Goal: Find specific page/section: Find specific page/section

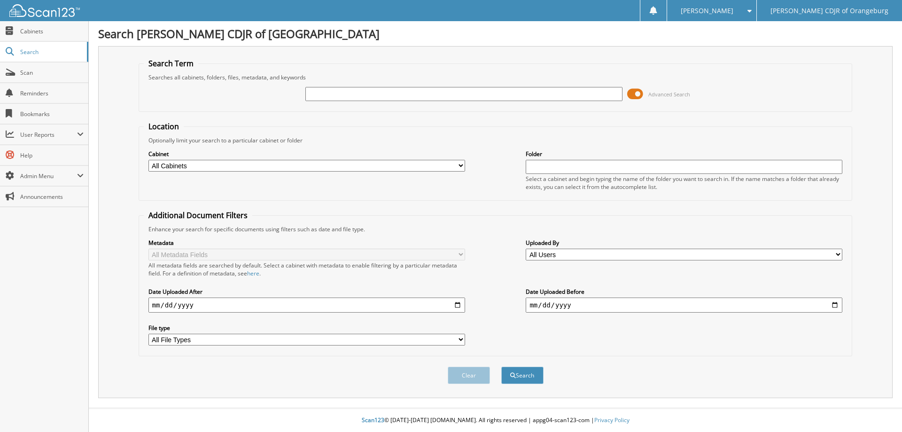
click at [458, 91] on input "text" at bounding box center [463, 94] width 316 height 14
type input "[PERSON_NAME]"
click at [462, 165] on select "All Cabinets ACCOUNTS PAYABLE ACCOUNTS RECEIVABLE BANK DOCUMENTS CAR DEALS SOLD…" at bounding box center [306, 166] width 316 height 12
select select "28340"
click at [148, 160] on select "All Cabinets ACCOUNTS PAYABLE ACCOUNTS RECEIVABLE BANK DOCUMENTS CAR DEALS SOLD…" at bounding box center [306, 166] width 316 height 12
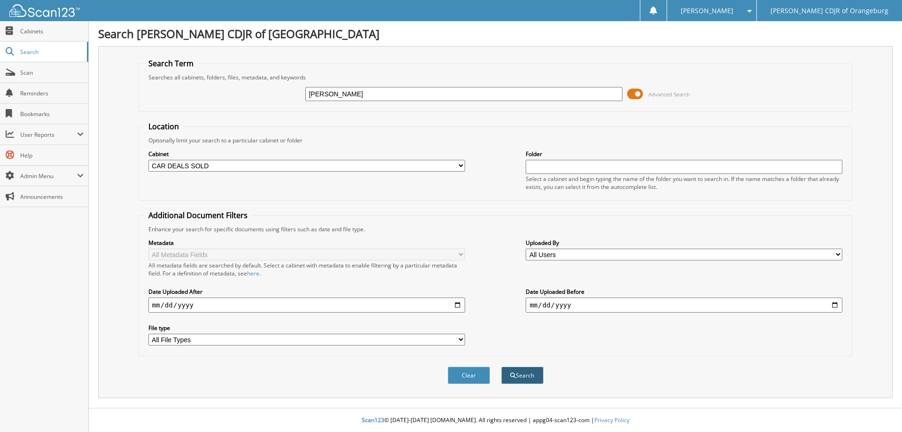
click at [514, 380] on button "Search" at bounding box center [522, 374] width 42 height 17
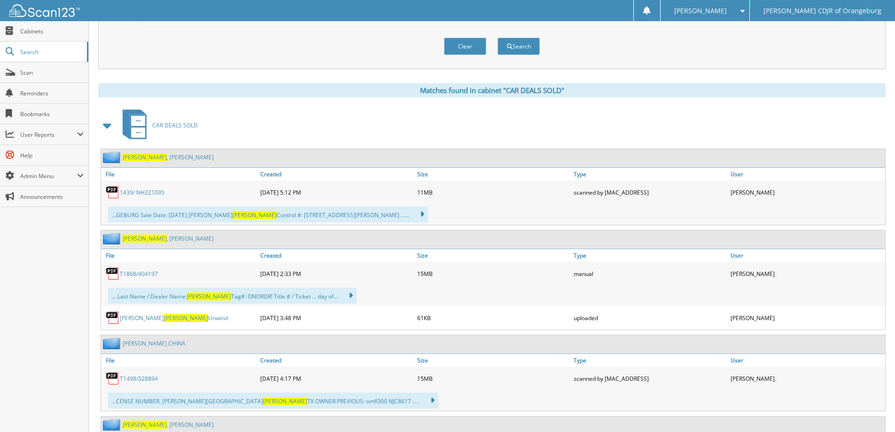
scroll to position [376, 0]
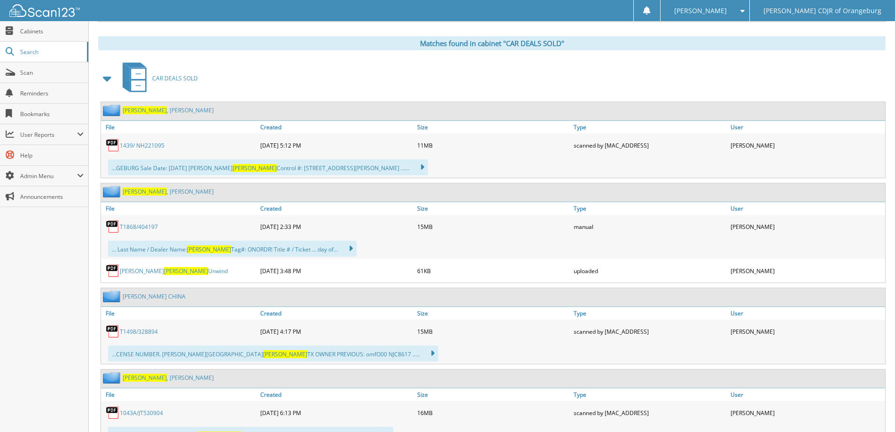
click at [146, 377] on link "[PERSON_NAME]" at bounding box center [168, 377] width 91 height 8
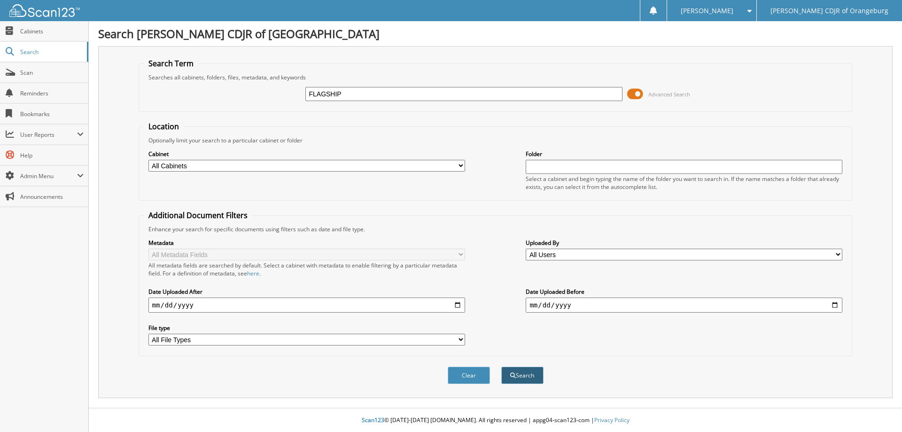
type input "FLAGSHIP"
click at [523, 371] on button "Search" at bounding box center [522, 374] width 42 height 17
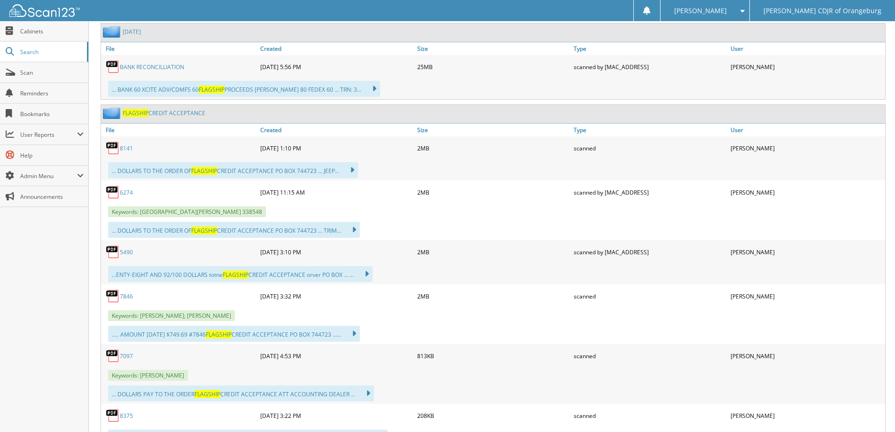
scroll to position [2630, 0]
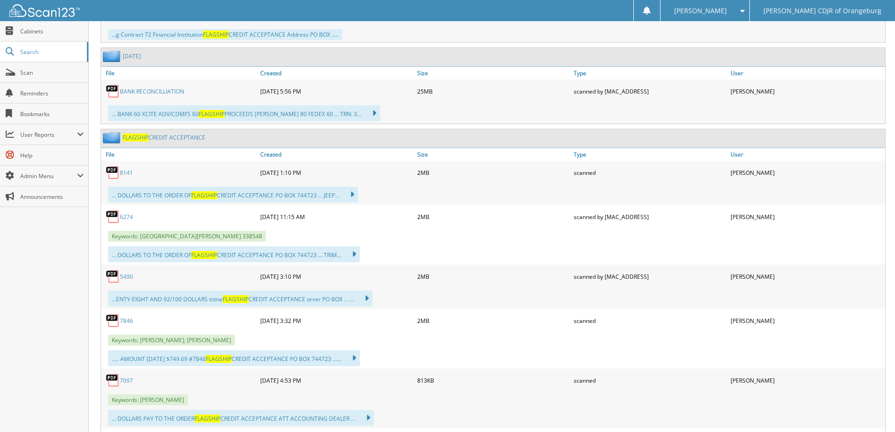
click at [126, 174] on link "8141" at bounding box center [126, 173] width 13 height 8
